Goal: Transaction & Acquisition: Subscribe to service/newsletter

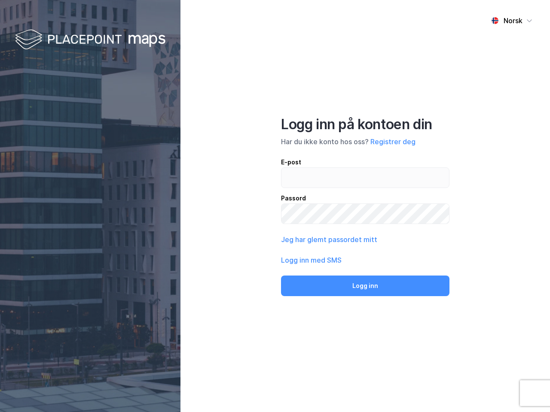
click at [275, 206] on div "Norsk Logg inn på kontoen din Har du ikke konto hos oss? Registrer deg E-post P…" at bounding box center [364, 206] width 369 height 412
click at [90, 40] on img at bounding box center [90, 39] width 150 height 25
click at [511, 21] on div "Norsk" at bounding box center [512, 20] width 19 height 10
click at [392, 142] on button "Registrer deg" at bounding box center [392, 142] width 45 height 10
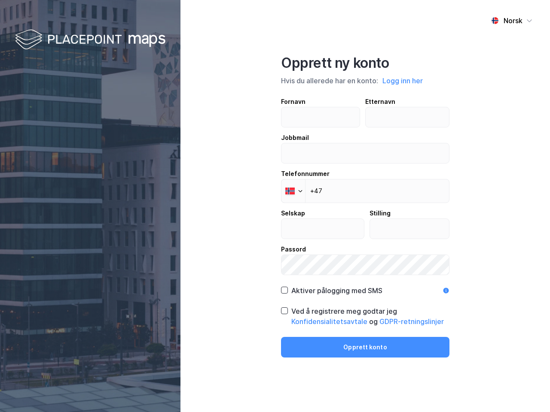
click at [328, 240] on div "Fornavn Etternavn Jobbmail Telefonnummer Phone +47 Selskap Stilling Passord" at bounding box center [365, 186] width 168 height 179
click at [365, 286] on div "Opprett ny konto Hvis du allerede har en konto: Logg inn her Fornavn Etternavn …" at bounding box center [365, 206] width 168 height 303
